Goal: Task Accomplishment & Management: Manage account settings

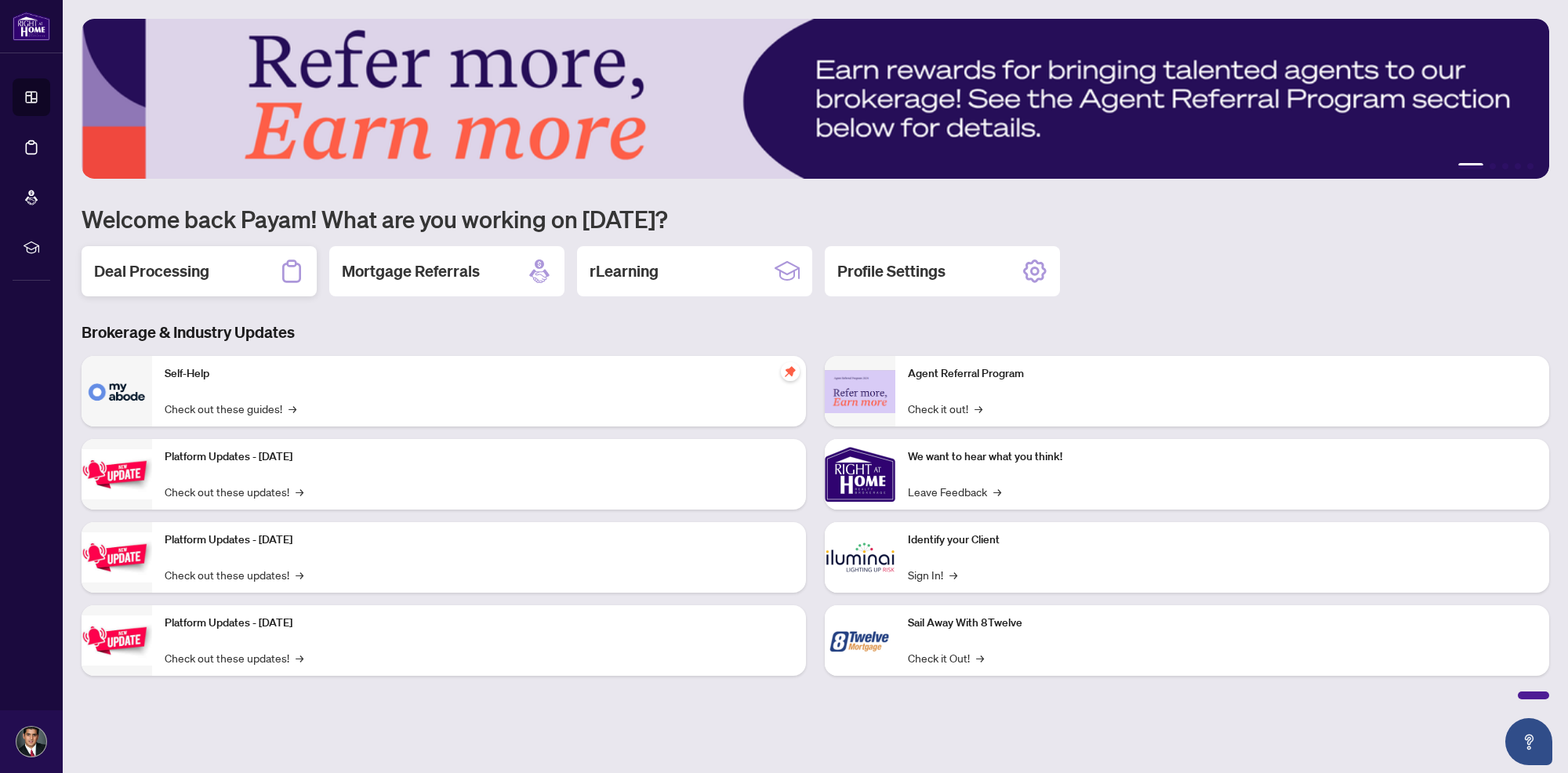
click at [213, 260] on div "Deal Processing" at bounding box center [199, 271] width 235 height 50
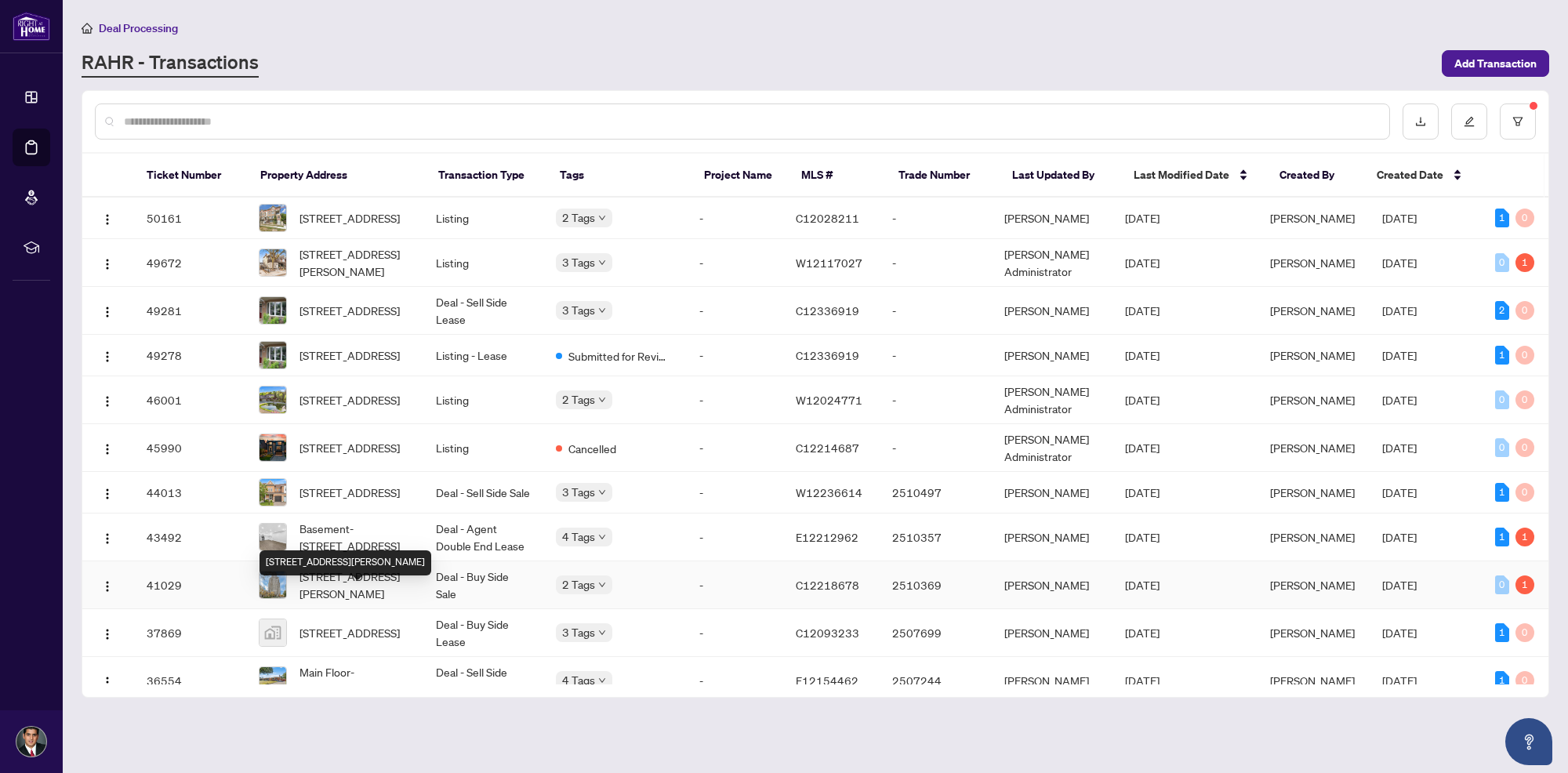
click at [327, 602] on span "[STREET_ADDRESS][PERSON_NAME]" at bounding box center [355, 585] width 111 height 34
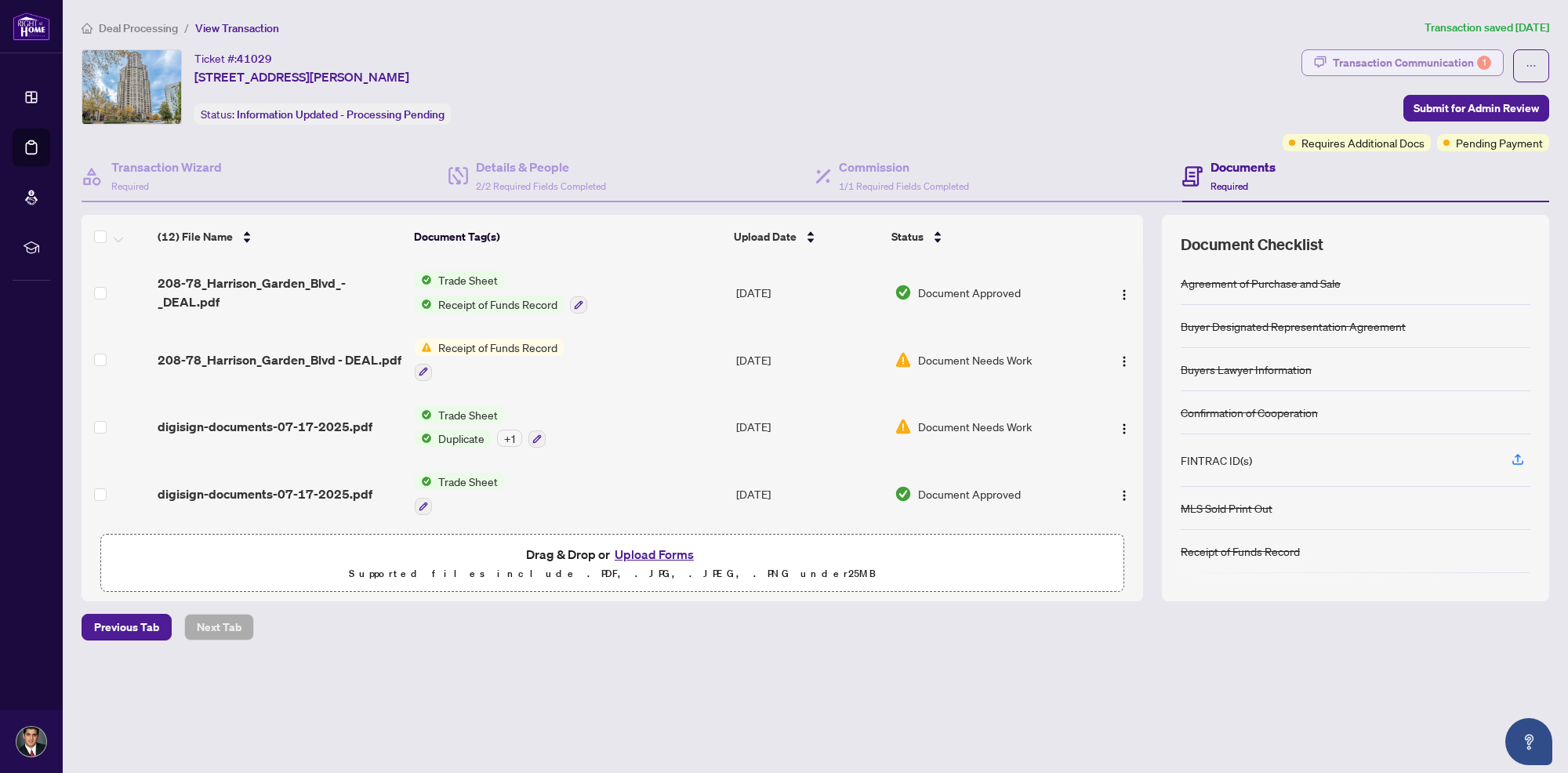
click at [1455, 57] on div "Transaction Communication 1" at bounding box center [1412, 63] width 158 height 25
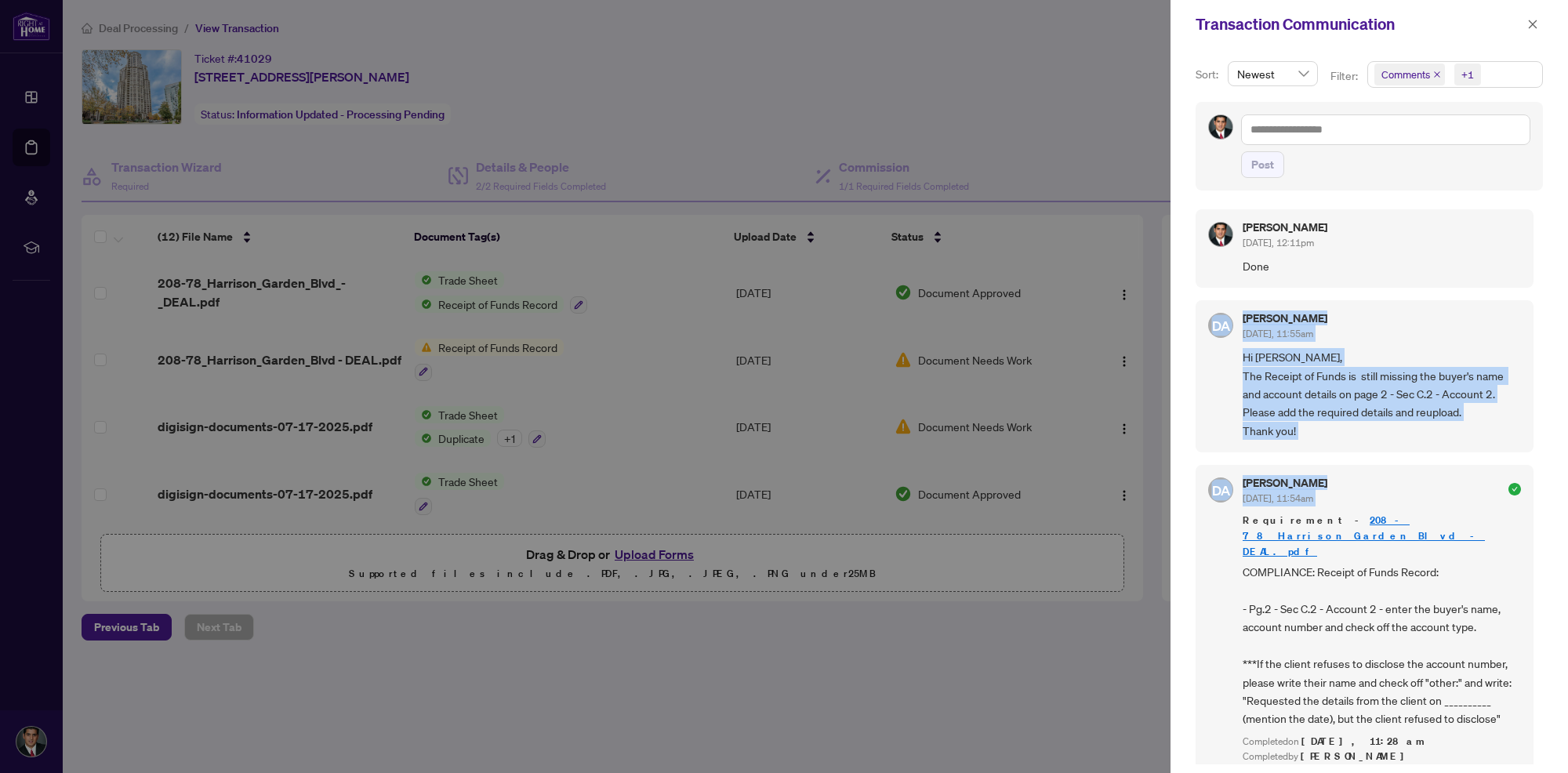
drag, startPoint x: 1538, startPoint y: 276, endPoint x: 1566, endPoint y: 492, distance: 217.8
click at [1566, 492] on div "Sort: Newest Filter: Comments +1 Post [PERSON_NAME] [DATE], 12:11pm Done DA [PE…" at bounding box center [1369, 411] width 398 height 724
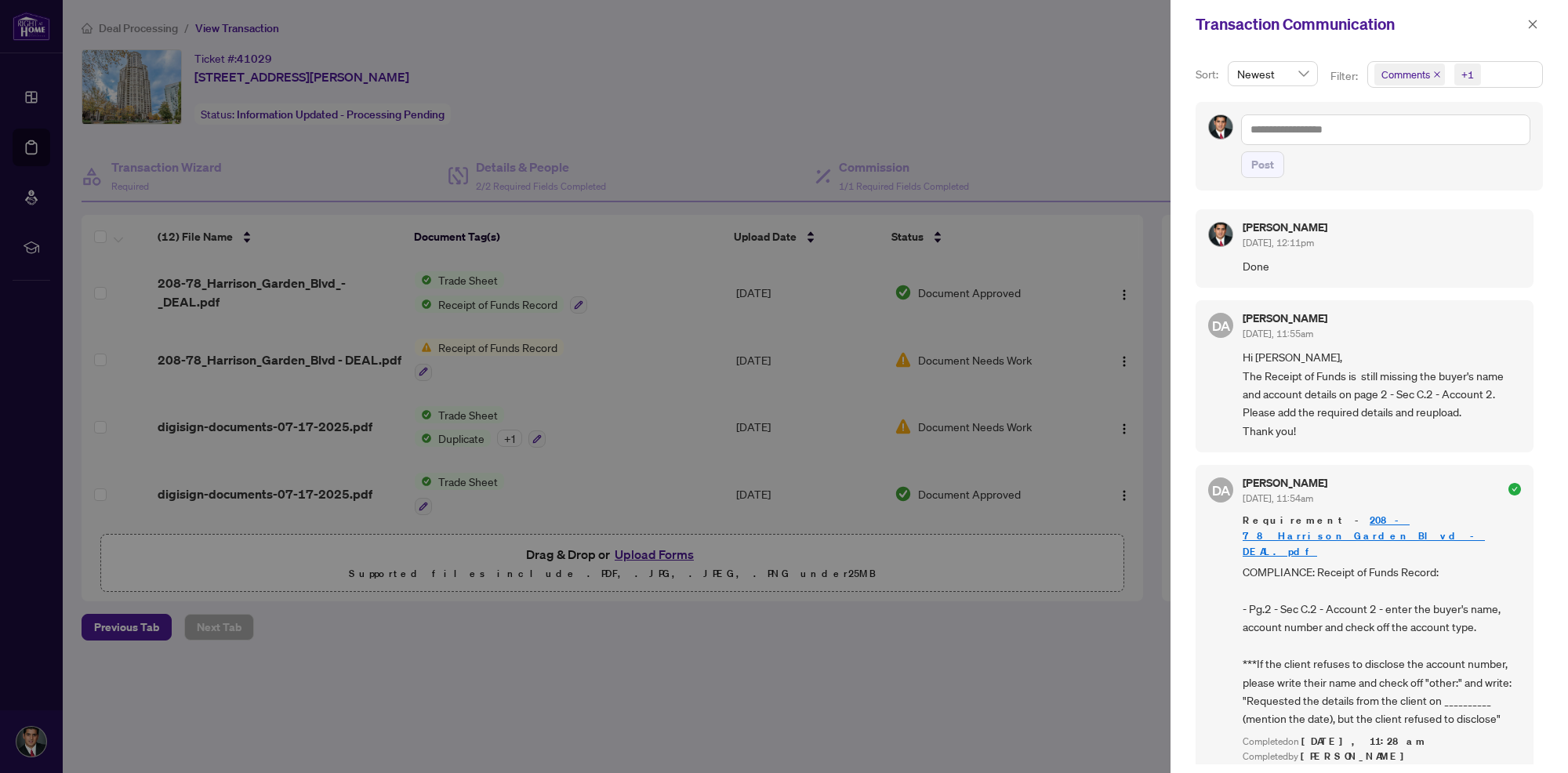
click at [881, 676] on div at bounding box center [784, 386] width 1568 height 773
click at [969, 581] on div at bounding box center [784, 386] width 1568 height 773
click at [789, 287] on div at bounding box center [784, 386] width 1568 height 773
click at [1533, 28] on icon "close" at bounding box center [1533, 24] width 11 height 11
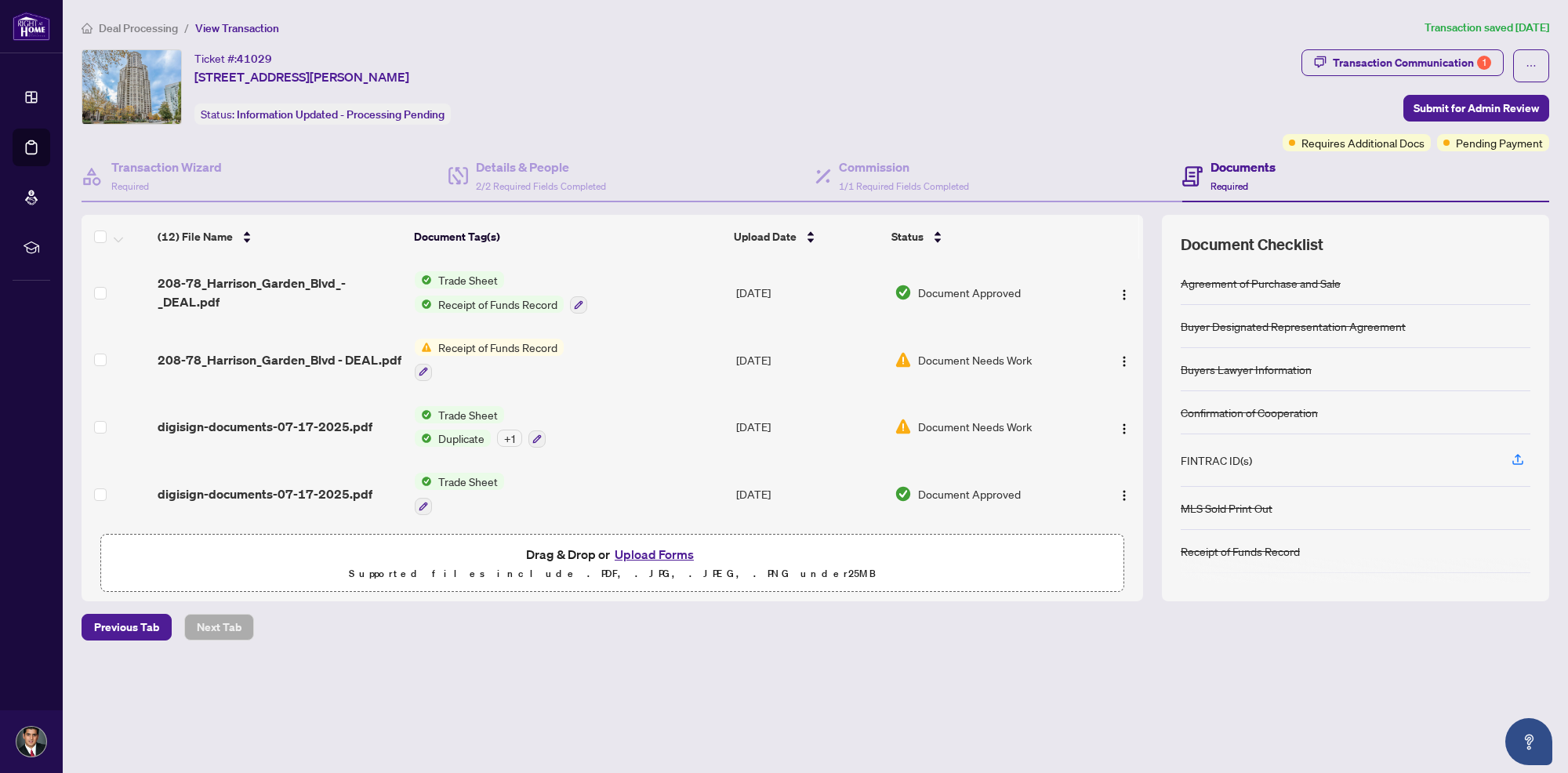
click at [790, 277] on td "[DATE]" at bounding box center [809, 292] width 159 height 67
